Goal: Navigation & Orientation: Understand site structure

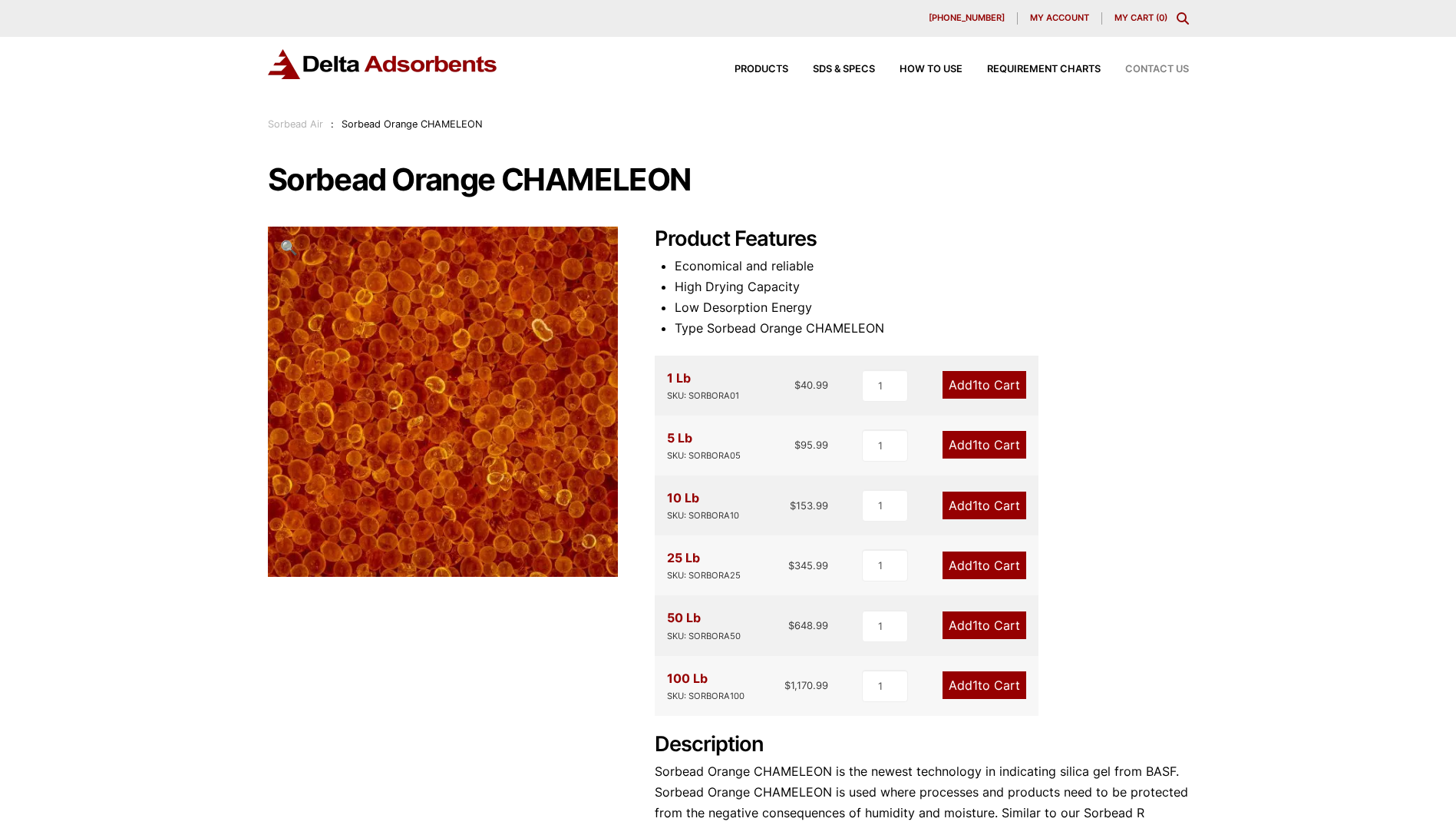
click at [1170, 67] on span "Contact Us" at bounding box center [1157, 69] width 63 height 10
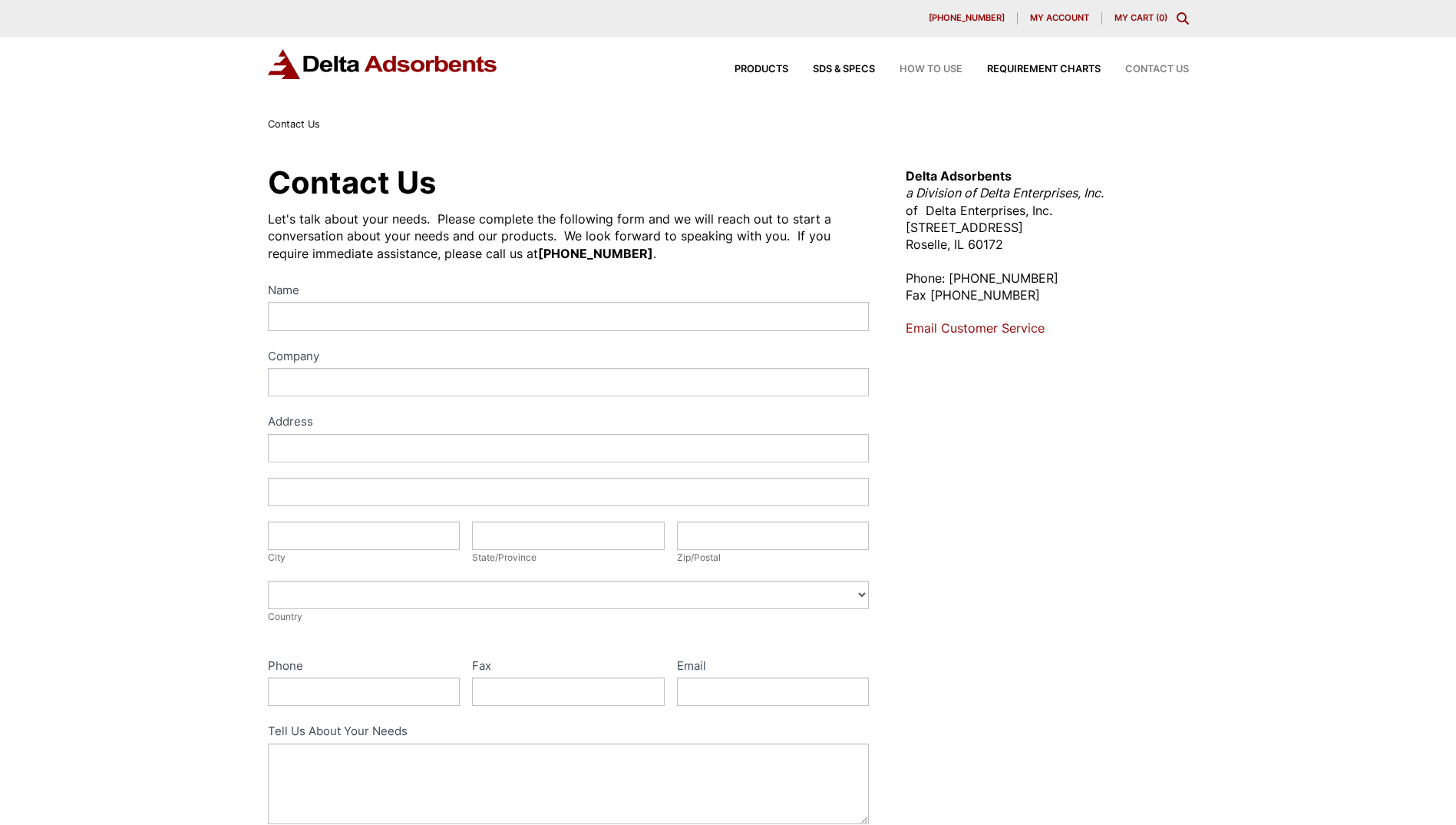
click at [925, 68] on span "How to Use" at bounding box center [931, 69] width 63 height 10
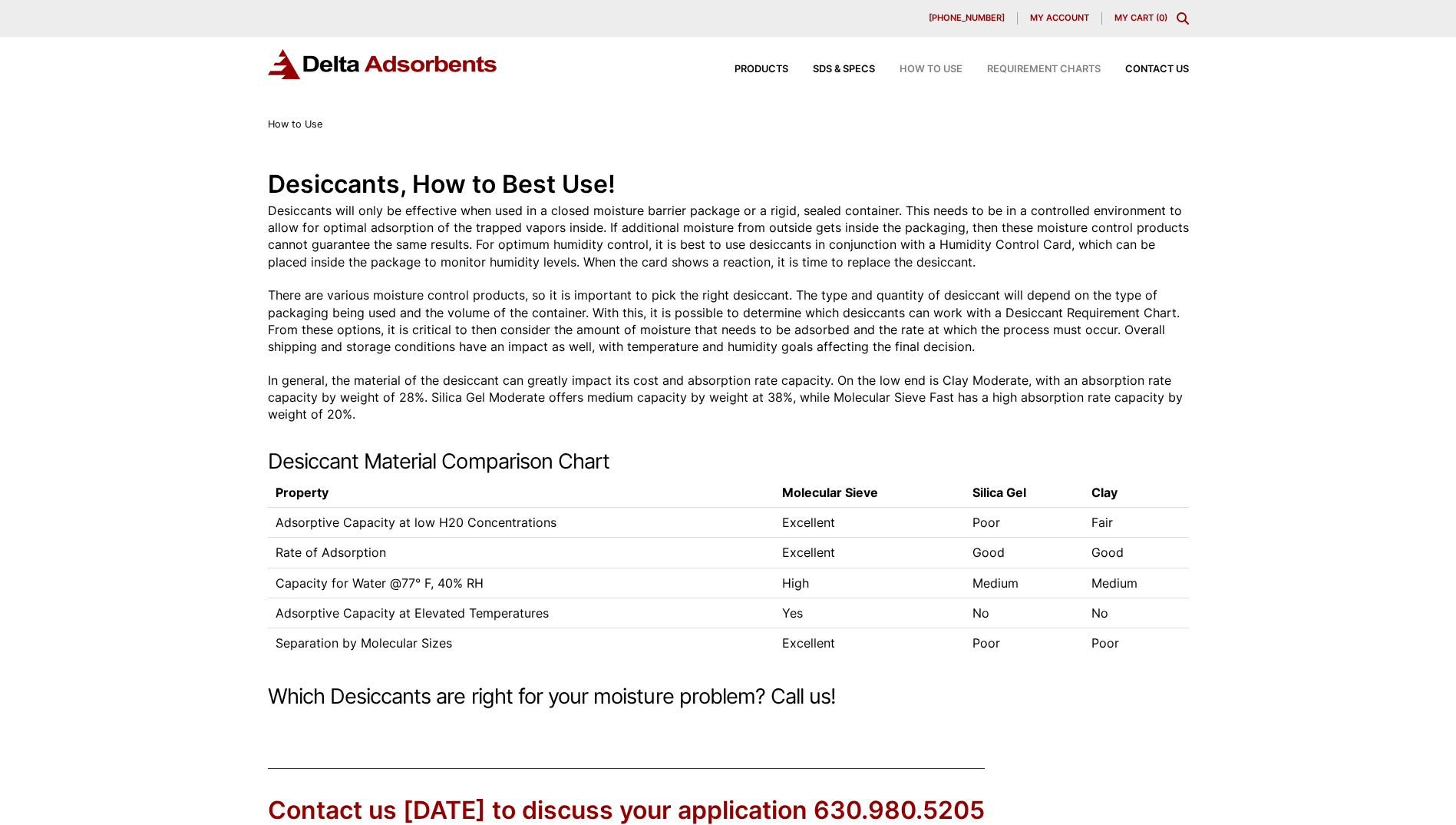
click at [1075, 67] on span "Requirement Charts" at bounding box center [1044, 69] width 113 height 10
